Goal: Task Accomplishment & Management: Use online tool/utility

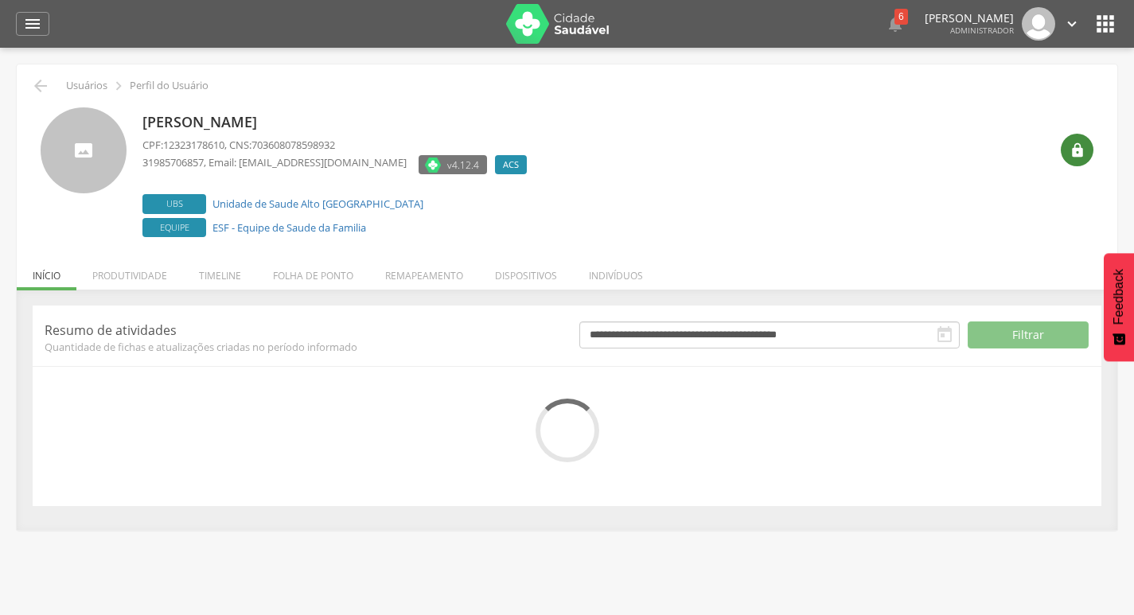
click at [1076, 134] on div "" at bounding box center [1076, 150] width 33 height 33
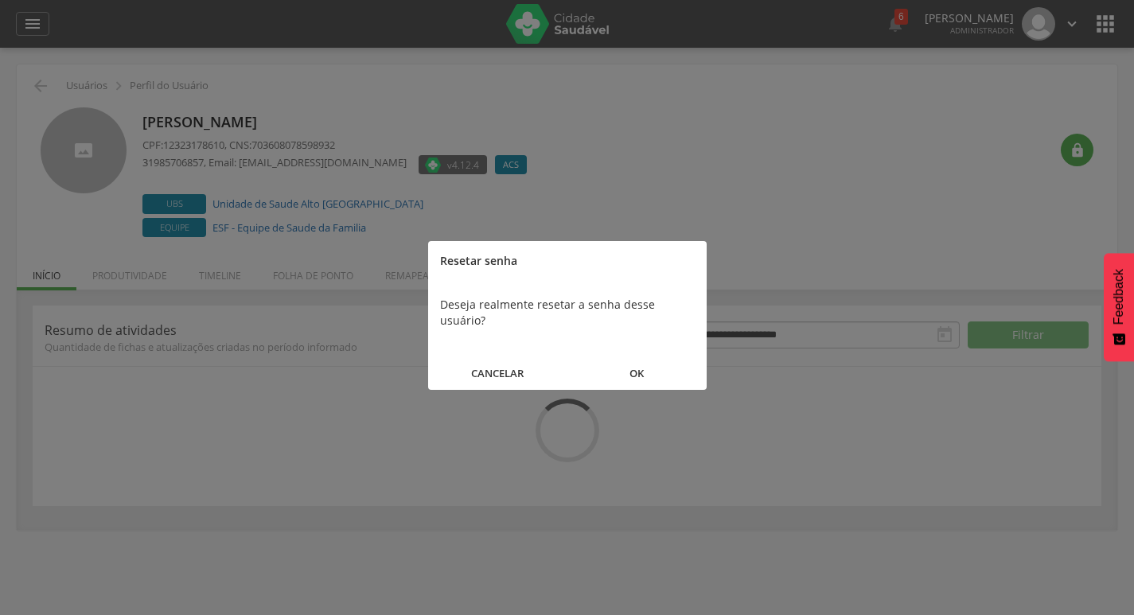
click at [662, 356] on button "OK" at bounding box center [636, 373] width 139 height 34
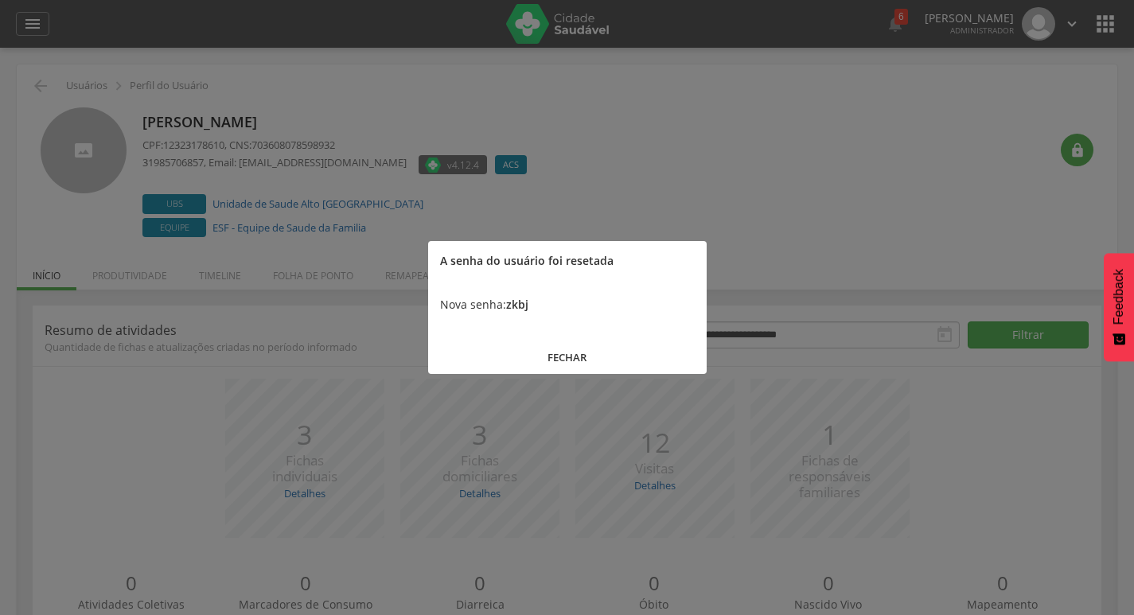
click at [623, 352] on button "FECHAR" at bounding box center [567, 357] width 278 height 34
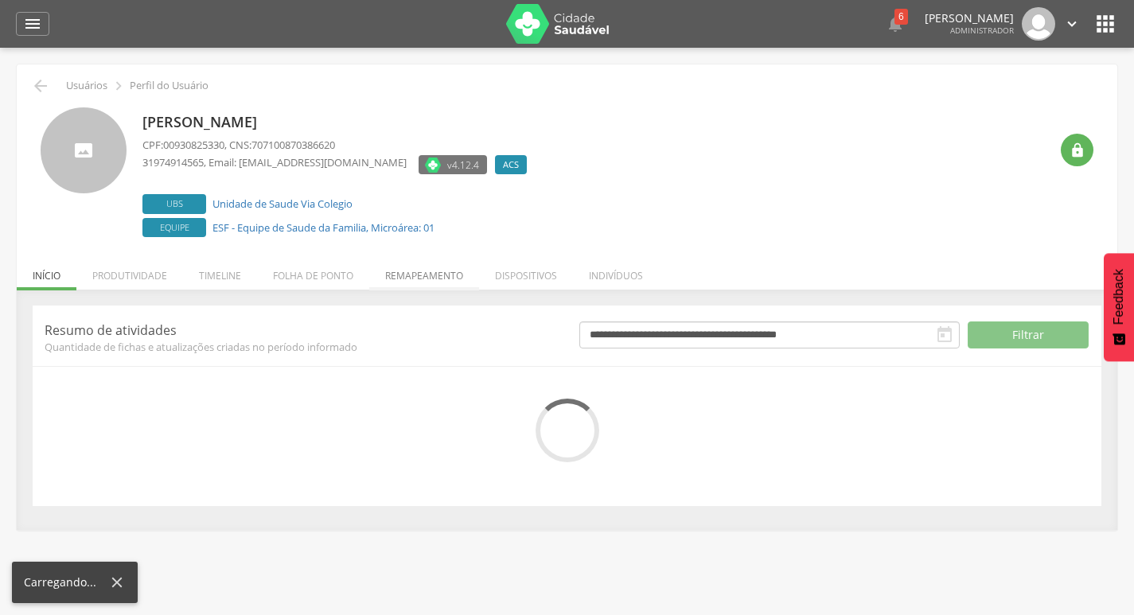
click at [426, 278] on li "Remapeamento" at bounding box center [424, 271] width 110 height 37
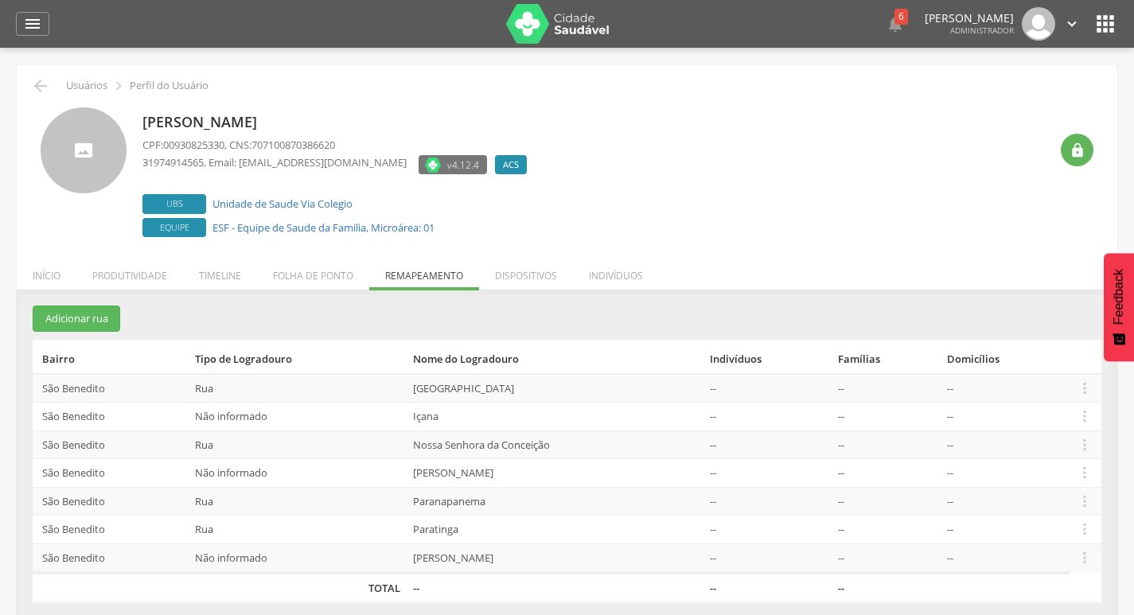
click at [1075, 520] on td " Editar Alocar famílias Desalocar famílias Desvincular ACS" at bounding box center [1085, 530] width 32 height 29
click at [1076, 524] on icon "" at bounding box center [1085, 529] width 18 height 18
click at [1087, 449] on link "Alocar famílias" at bounding box center [1030, 448] width 126 height 20
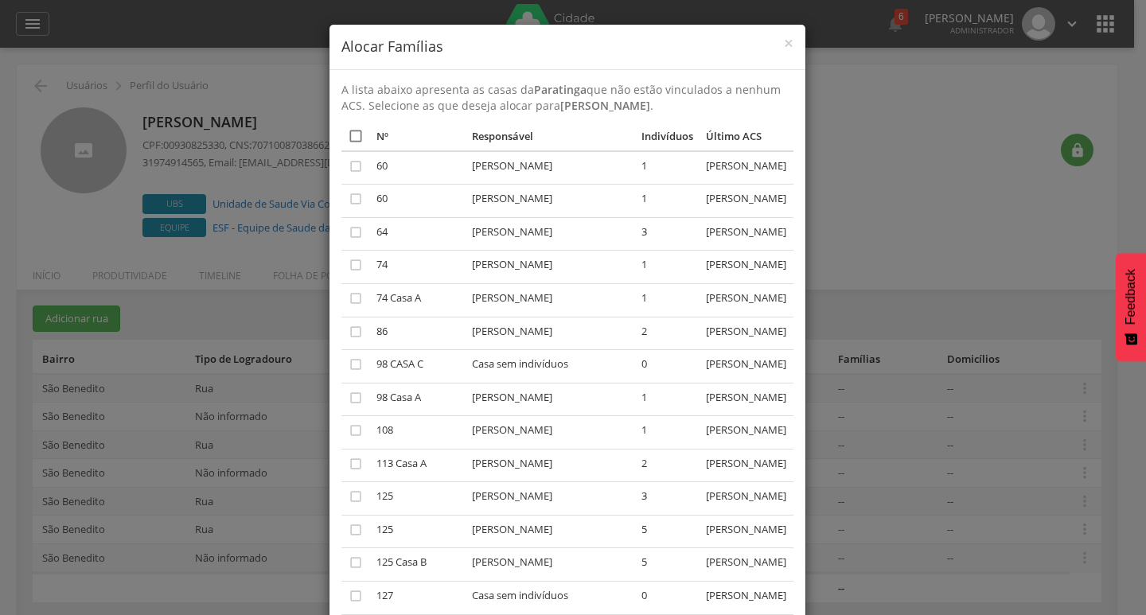
click at [348, 134] on icon "" at bounding box center [356, 136] width 16 height 16
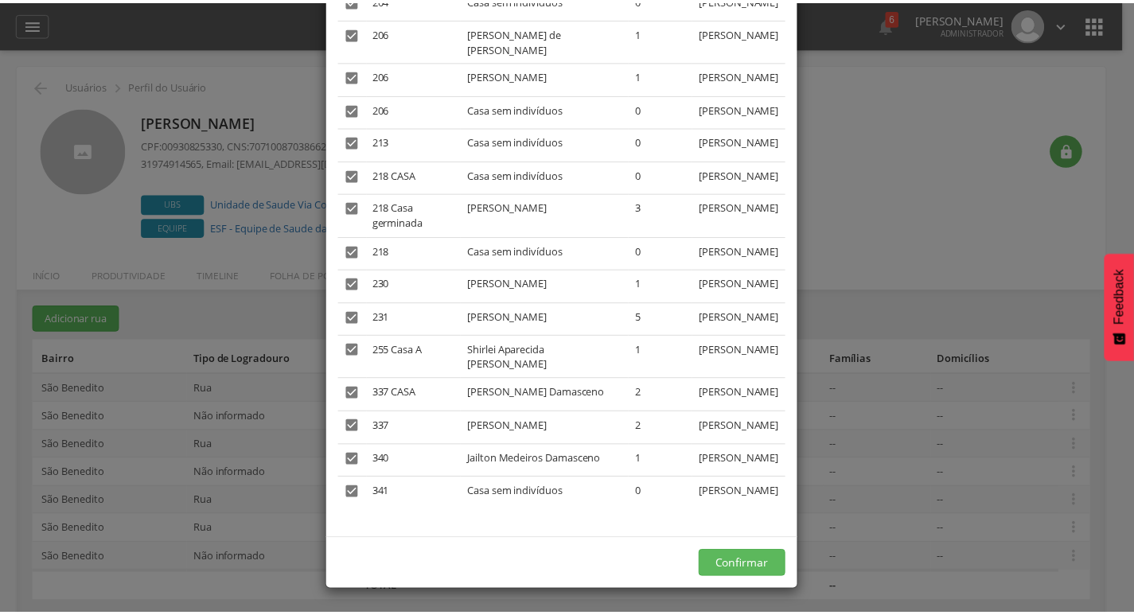
scroll to position [2525, 0]
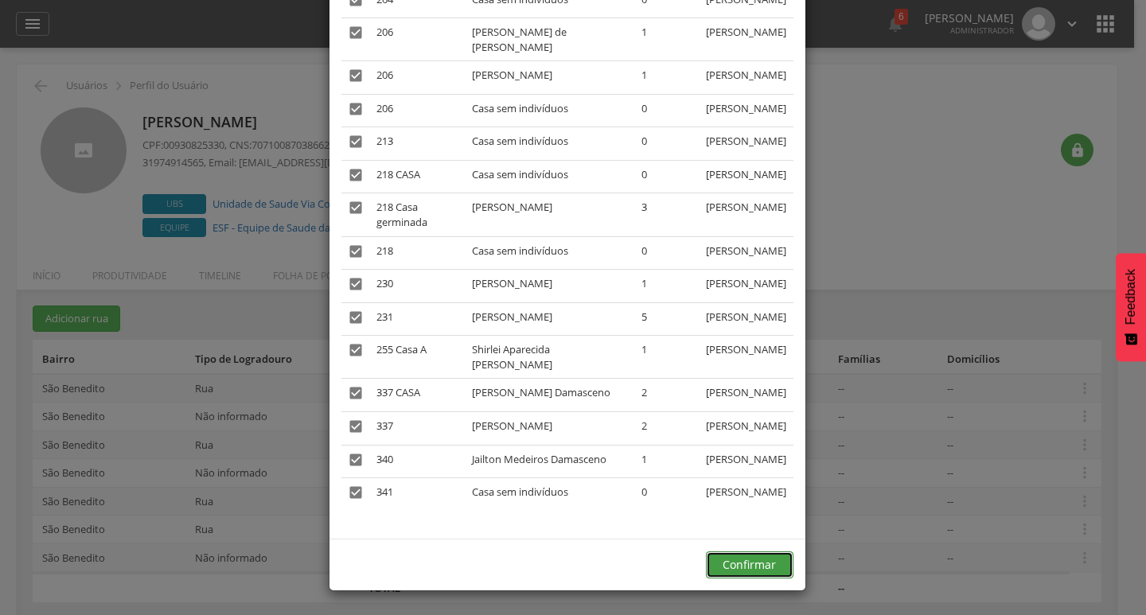
click at [763, 558] on button "Confirmar" at bounding box center [750, 564] width 88 height 27
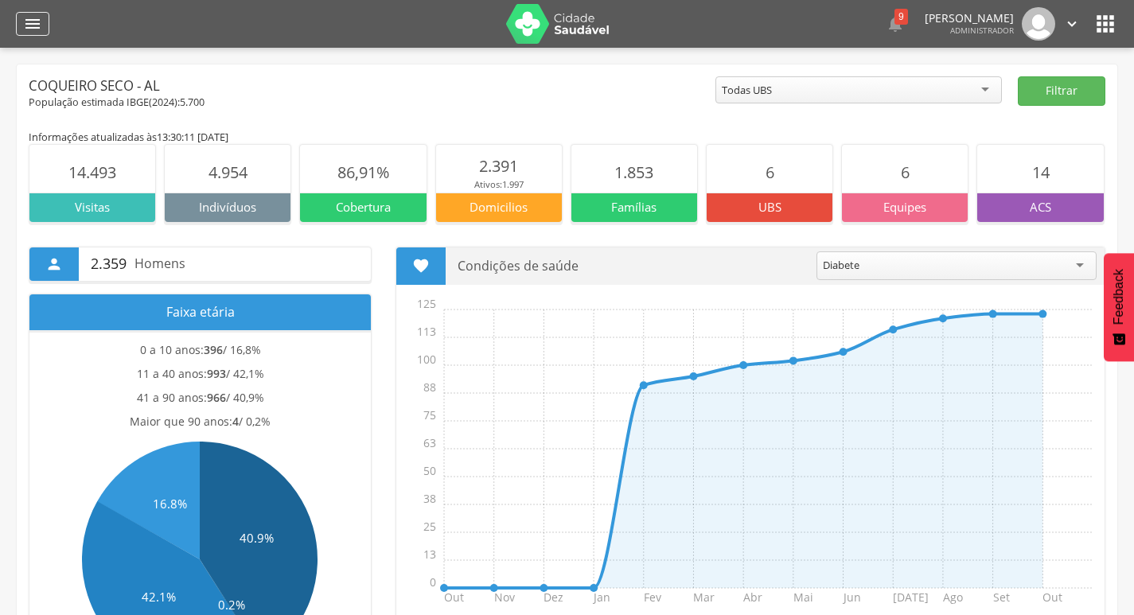
click at [19, 24] on div "" at bounding box center [32, 24] width 33 height 24
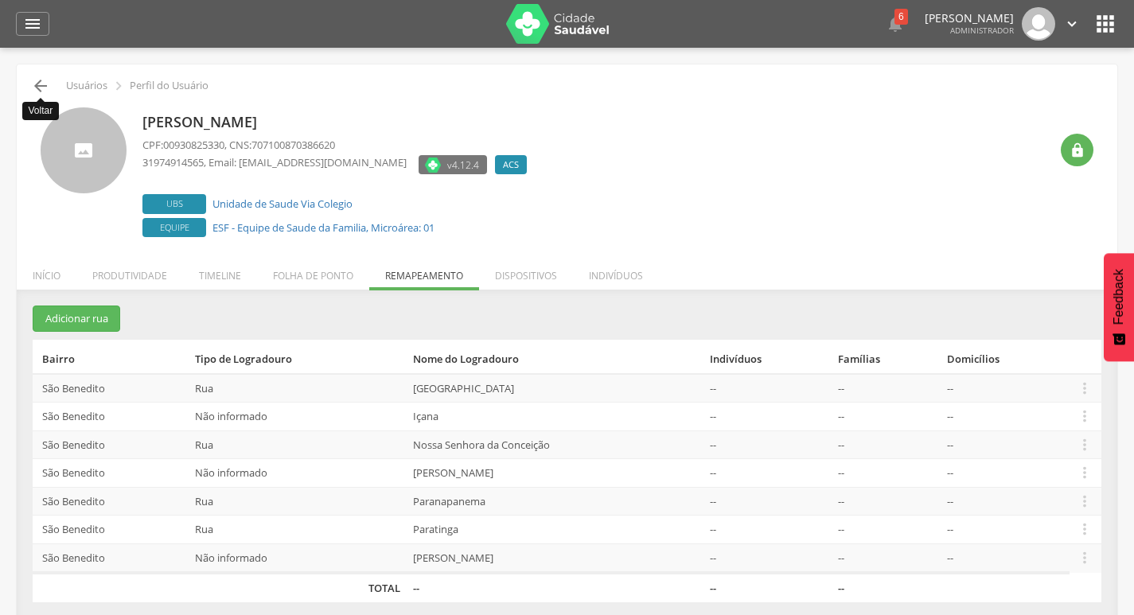
click at [45, 85] on icon "" at bounding box center [40, 85] width 19 height 19
